Goal: Task Accomplishment & Management: Manage account settings

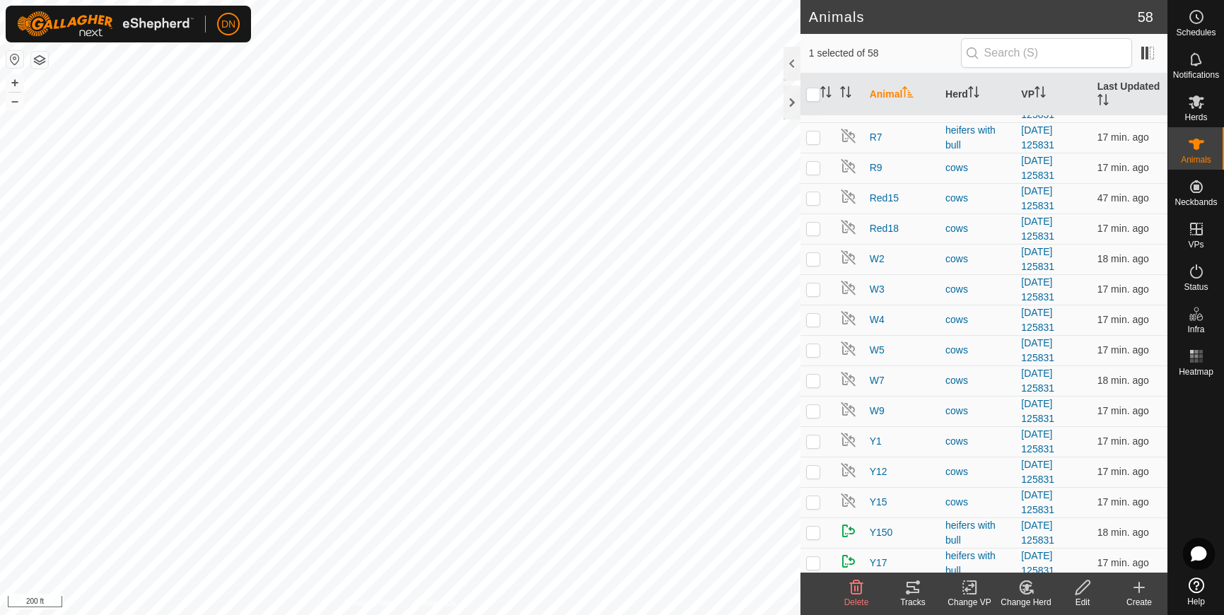
scroll to position [1300, 0]
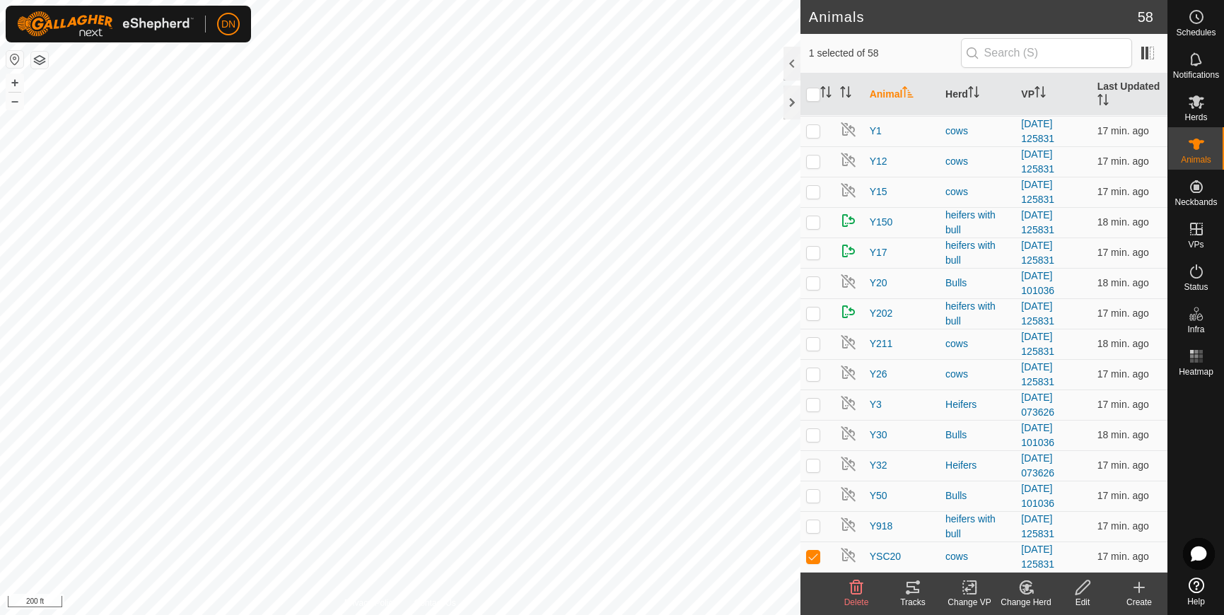
click at [1021, 588] on icon at bounding box center [1026, 587] width 18 height 17
click at [1045, 520] on link "Choose Herd..." at bounding box center [1068, 526] width 140 height 28
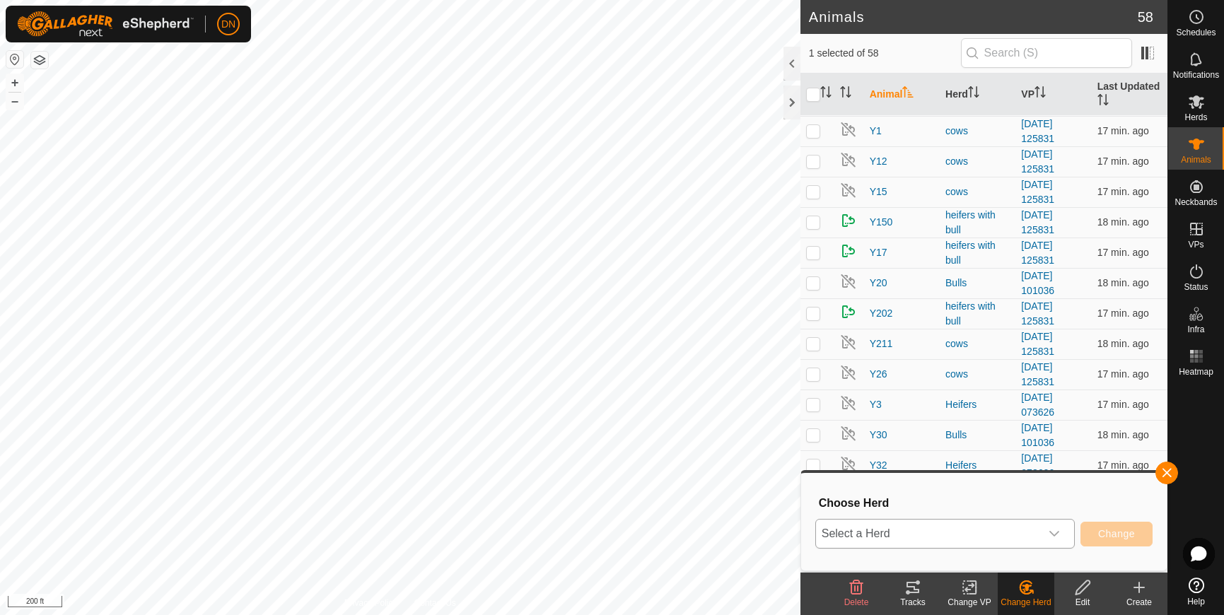
click at [1048, 530] on div "dropdown trigger" at bounding box center [1054, 534] width 28 height 28
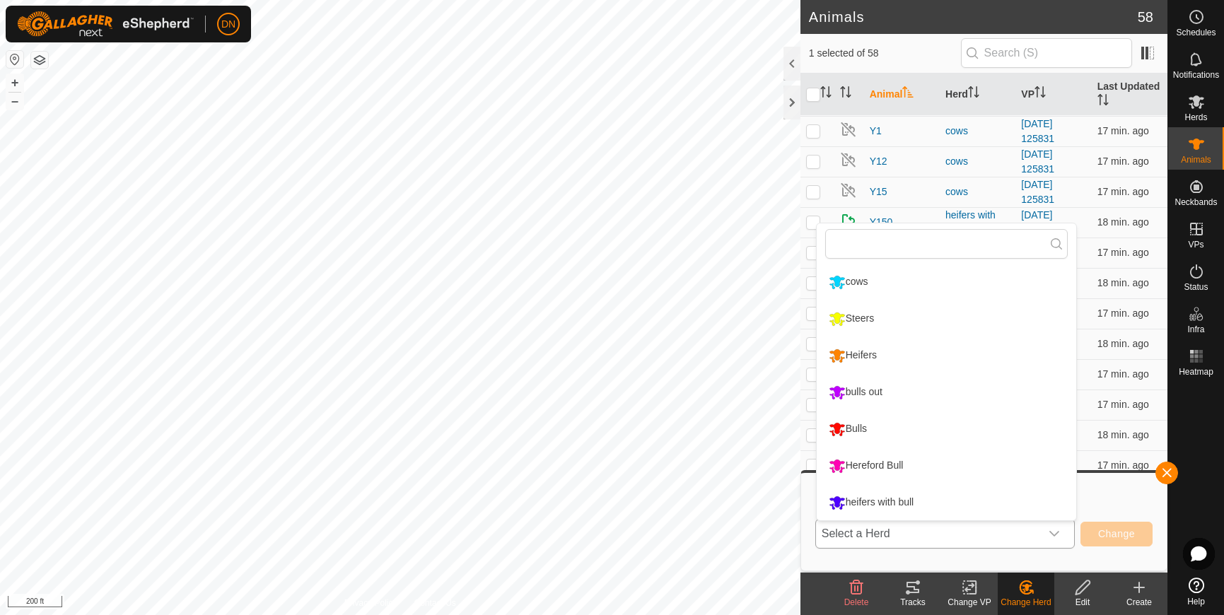
click at [910, 501] on li "heifers with bull" at bounding box center [945, 502] width 259 height 35
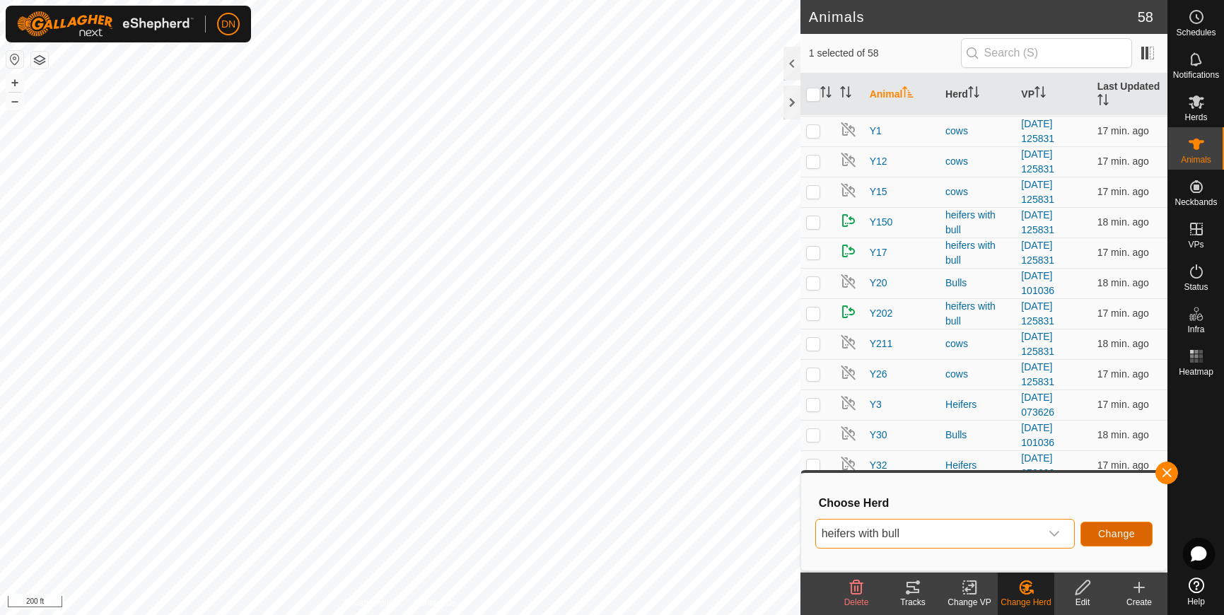
click at [1110, 529] on span "Change" at bounding box center [1116, 533] width 37 height 11
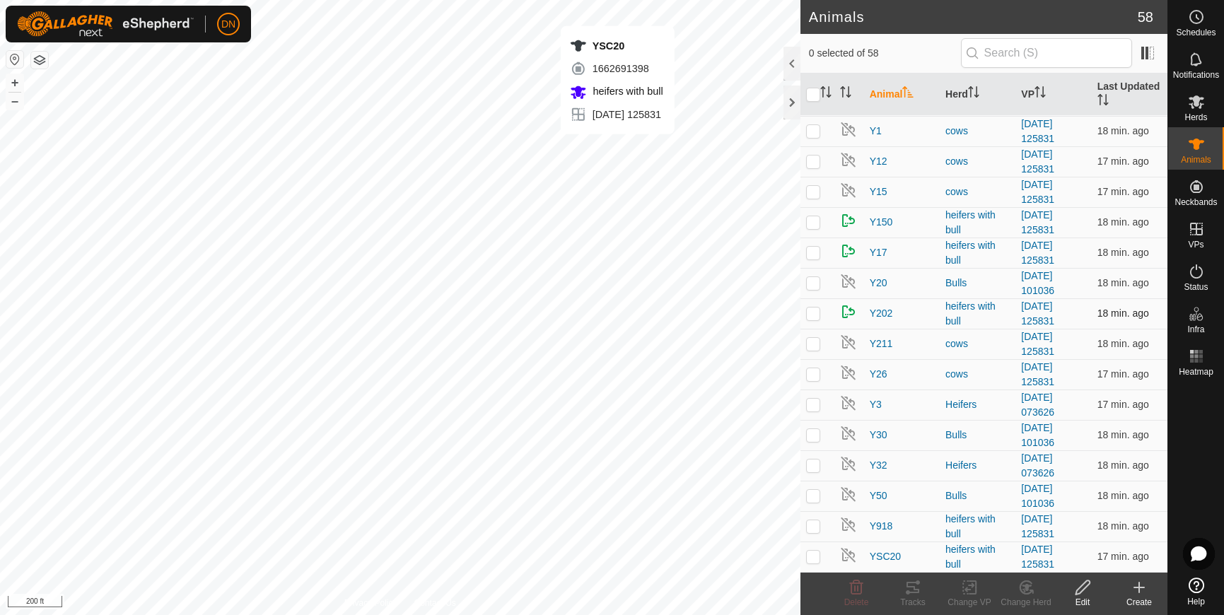
checkbox input "true"
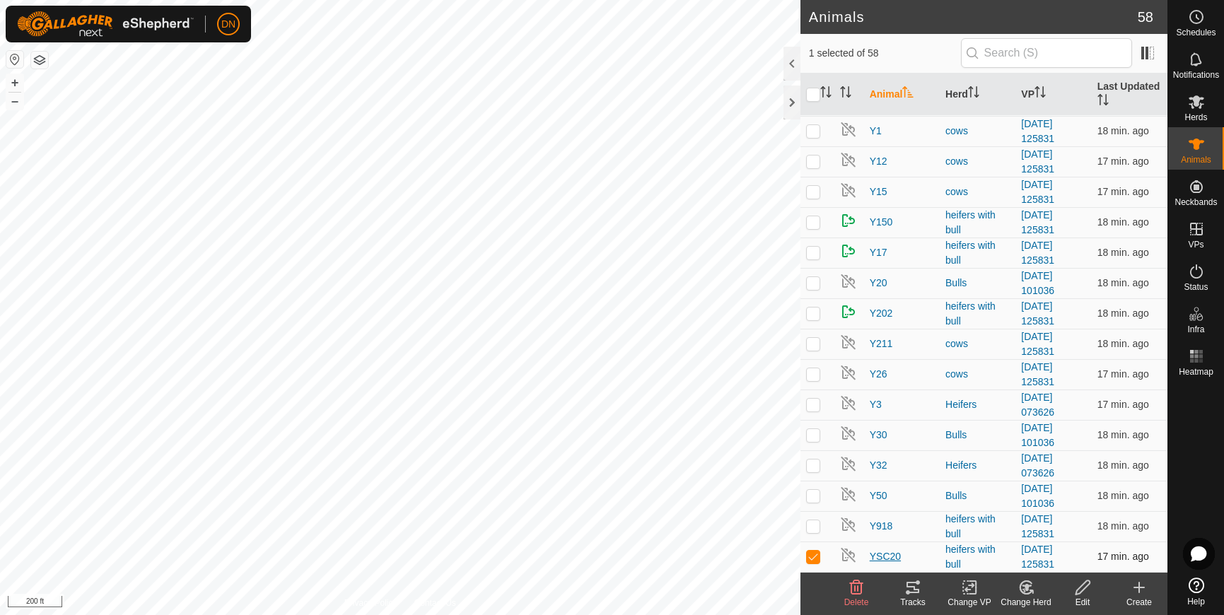
click at [878, 551] on span "YSC20" at bounding box center [884, 556] width 31 height 15
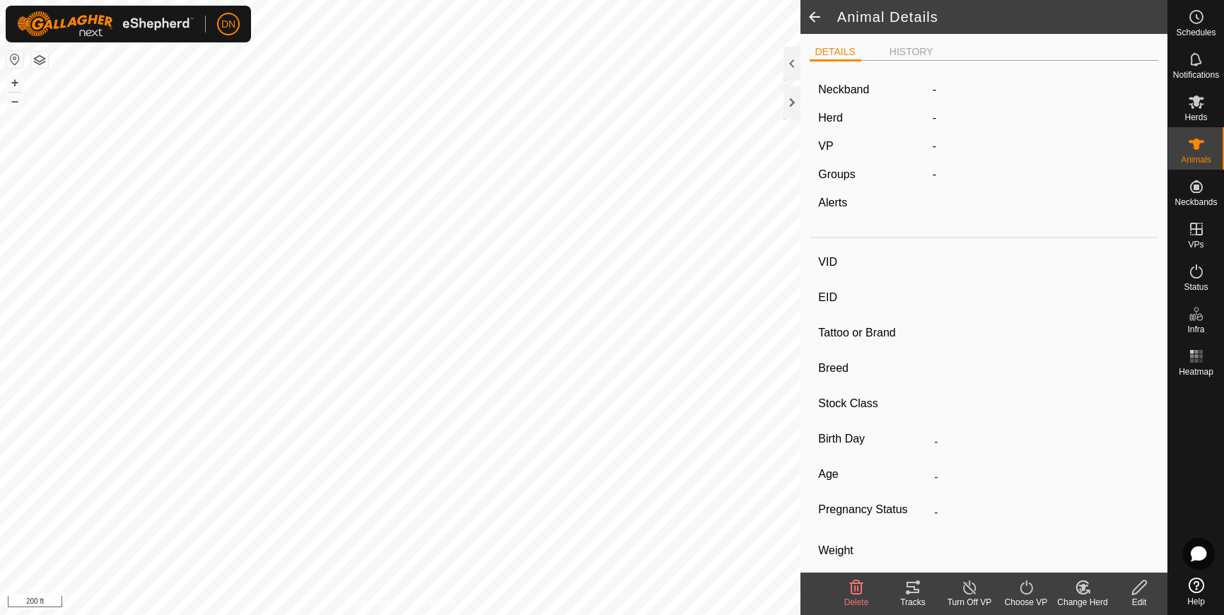
type input "YSC20"
type input "-"
type input "Simmental"
type input "-"
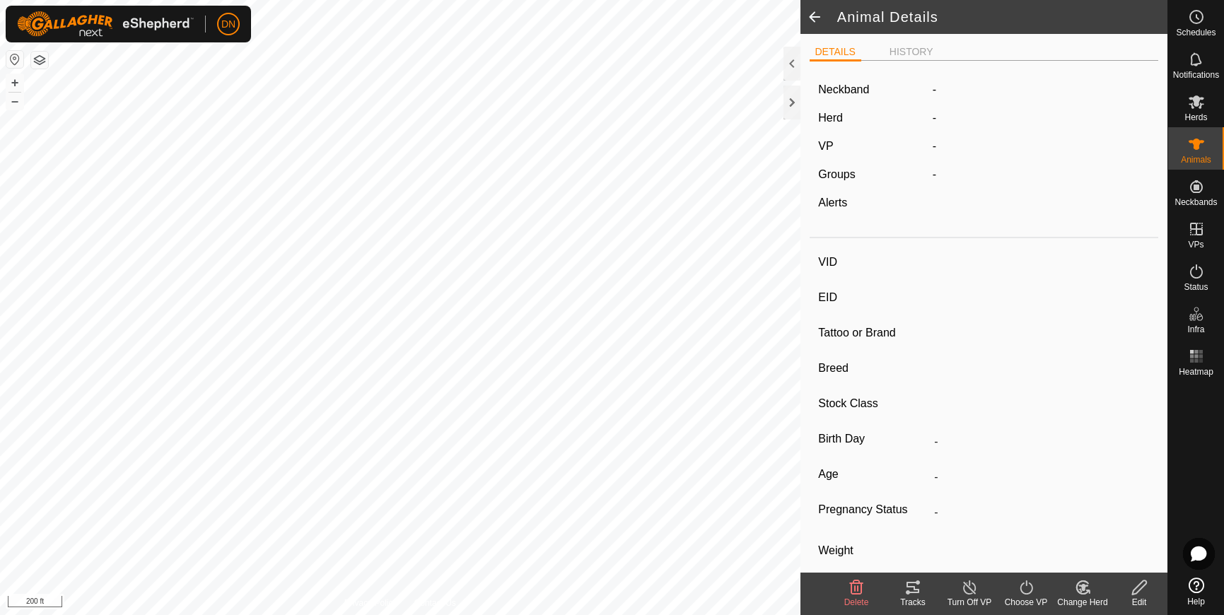
type input "0 kg"
type input "-"
